Goal: Information Seeking & Learning: Learn about a topic

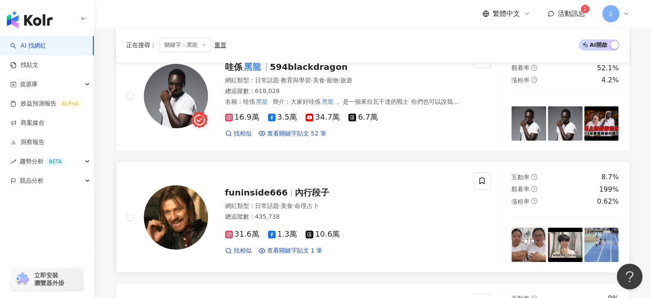
scroll to position [128, 0]
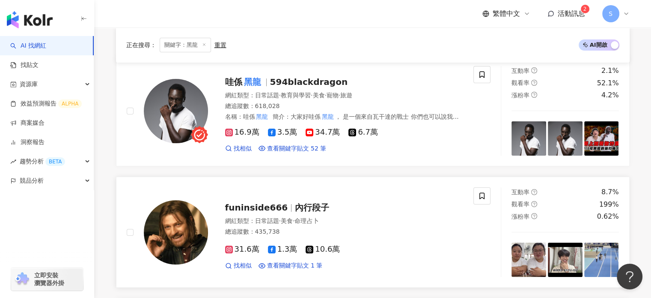
drag, startPoint x: 289, startPoint y: 211, endPoint x: 327, endPoint y: 217, distance: 37.7
click at [319, 221] on span "命理占卜" at bounding box center [307, 220] width 24 height 7
click at [242, 249] on span "31.6萬" at bounding box center [242, 248] width 34 height 9
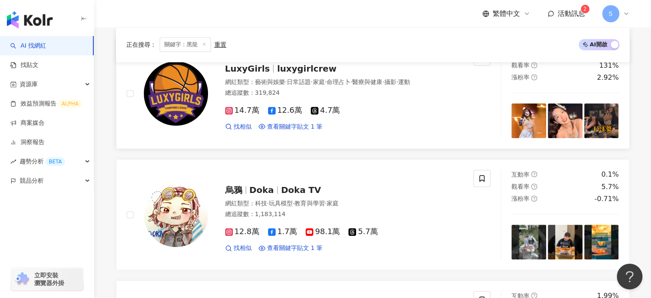
scroll to position [856, 0]
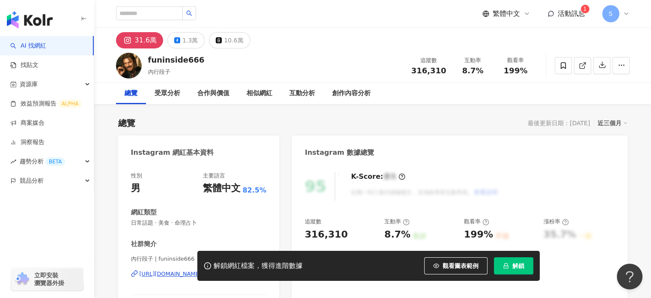
click at [148, 274] on div "解鎖網紅檔案，獲得進階數據 觀看圖表範例 解鎖" at bounding box center [325, 265] width 651 height 30
click at [173, 277] on div "解鎖網紅檔案，獲得進階數據 觀看圖表範例 解鎖" at bounding box center [325, 265] width 651 height 30
click at [185, 275] on div "解鎖網紅檔案，獲得進階數據 觀看圖表範例 解鎖" at bounding box center [325, 265] width 651 height 30
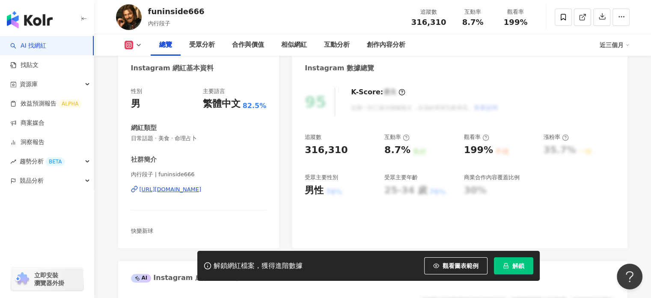
scroll to position [86, 0]
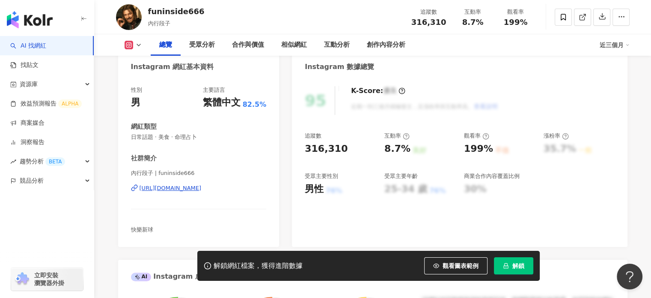
click at [202, 191] on div "[URL][DOMAIN_NAME]" at bounding box center [171, 188] width 62 height 8
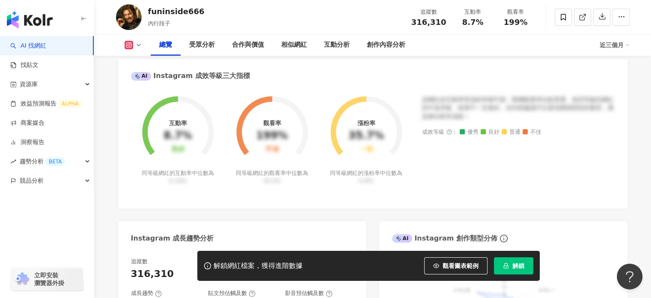
scroll to position [300, 0]
